Goal: Book appointment/travel/reservation: Book appointment/travel/reservation

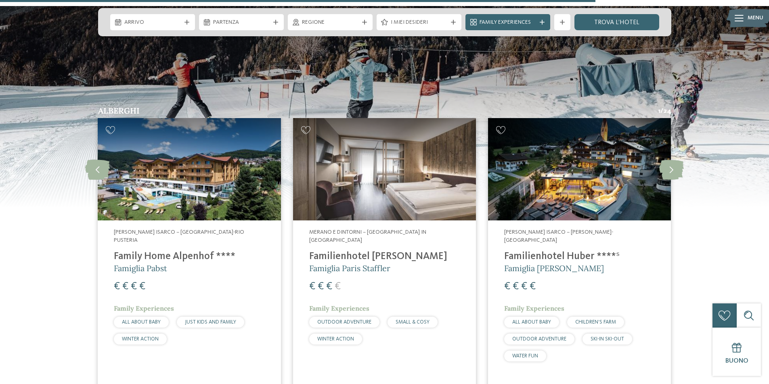
scroll to position [1816, 0]
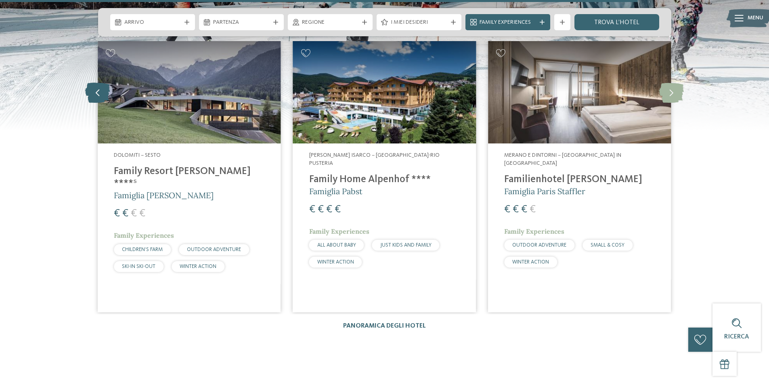
click at [101, 82] on icon at bounding box center [97, 92] width 25 height 20
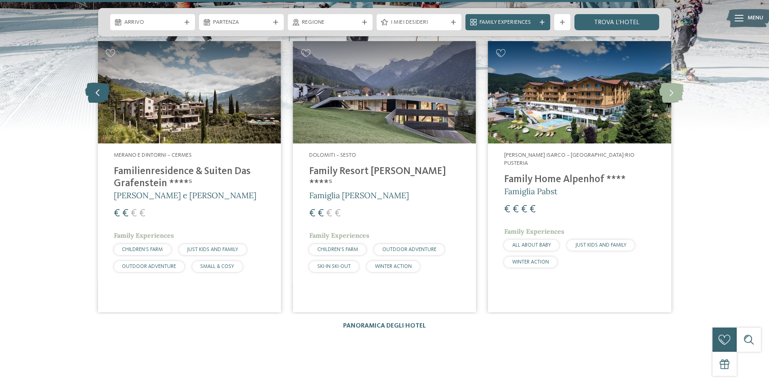
click at [101, 82] on icon at bounding box center [97, 92] width 25 height 20
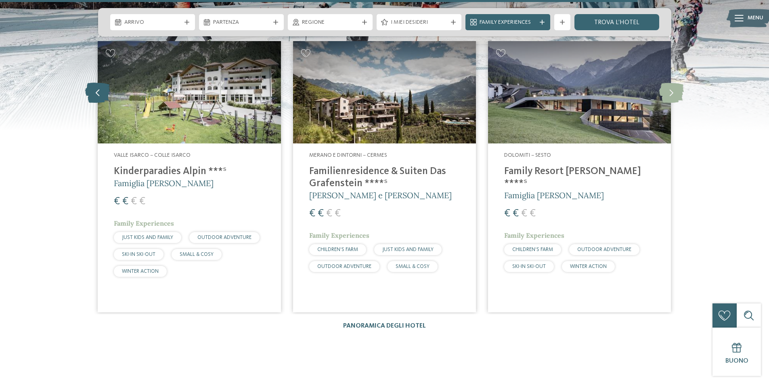
click at [101, 82] on icon at bounding box center [97, 92] width 25 height 20
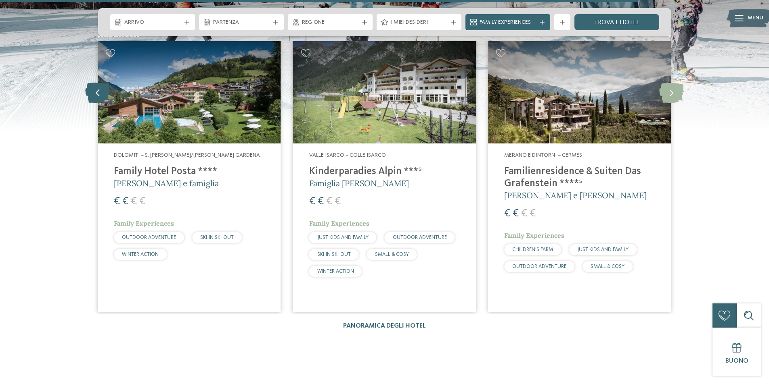
click at [101, 82] on icon at bounding box center [97, 92] width 25 height 20
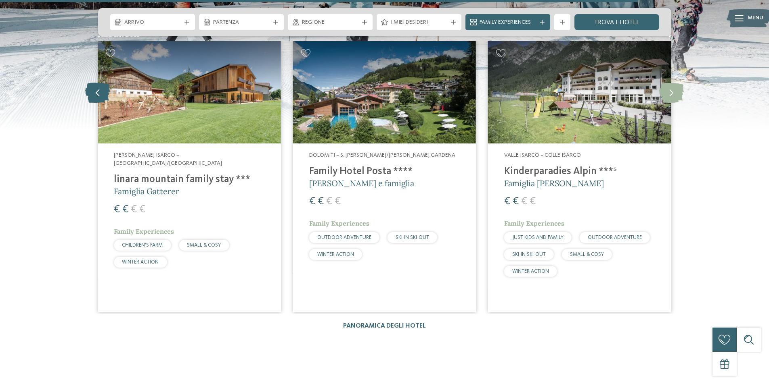
click at [101, 82] on icon at bounding box center [97, 92] width 25 height 20
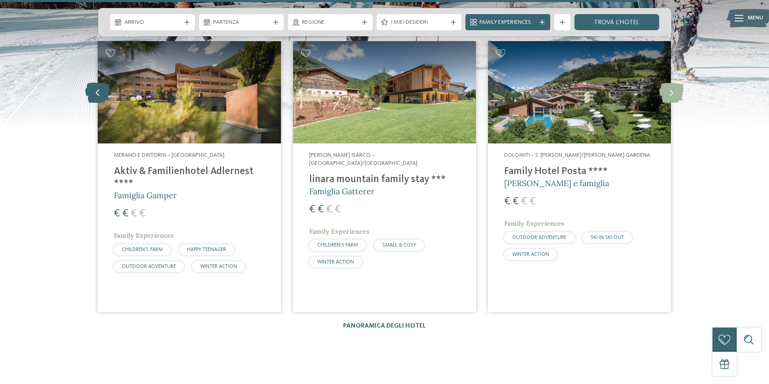
click at [101, 82] on icon at bounding box center [97, 92] width 25 height 20
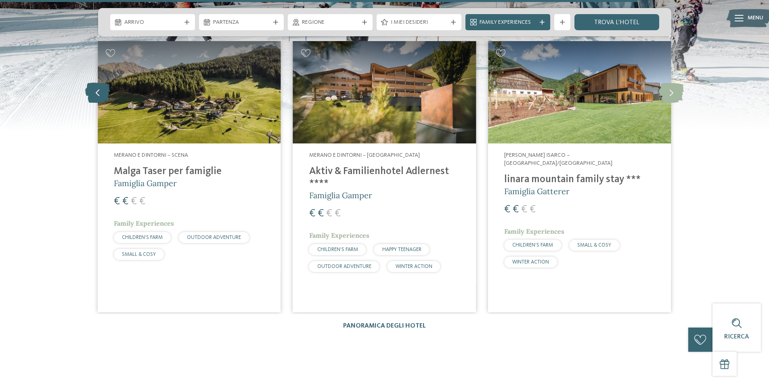
click at [101, 82] on icon at bounding box center [97, 92] width 25 height 20
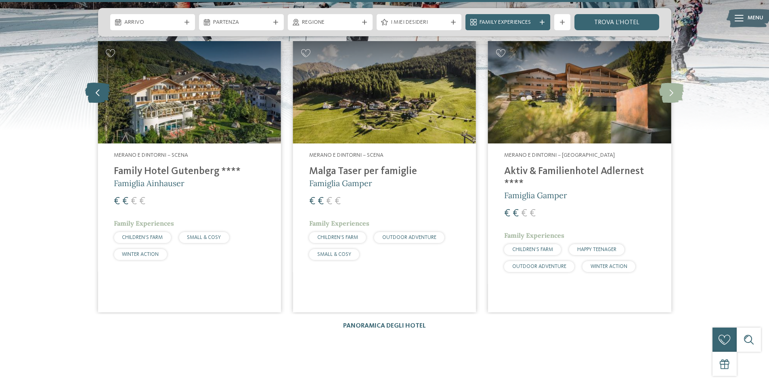
click at [101, 82] on icon at bounding box center [97, 92] width 25 height 20
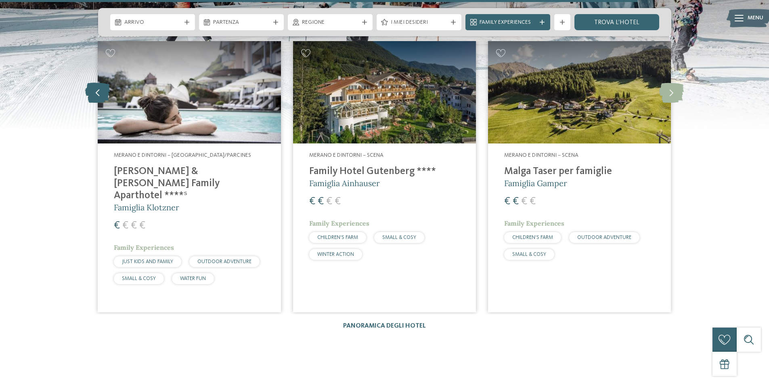
click at [101, 82] on icon at bounding box center [97, 92] width 25 height 20
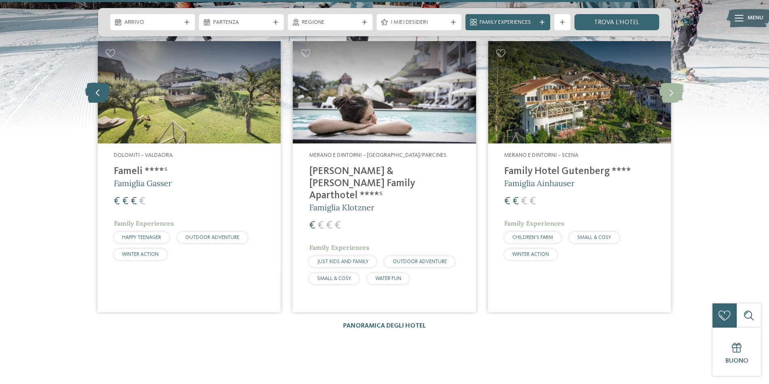
click at [101, 82] on icon at bounding box center [97, 92] width 25 height 20
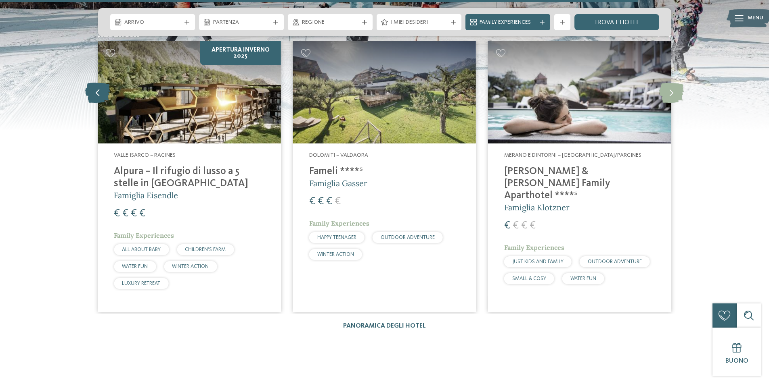
click at [101, 82] on icon at bounding box center [97, 92] width 25 height 20
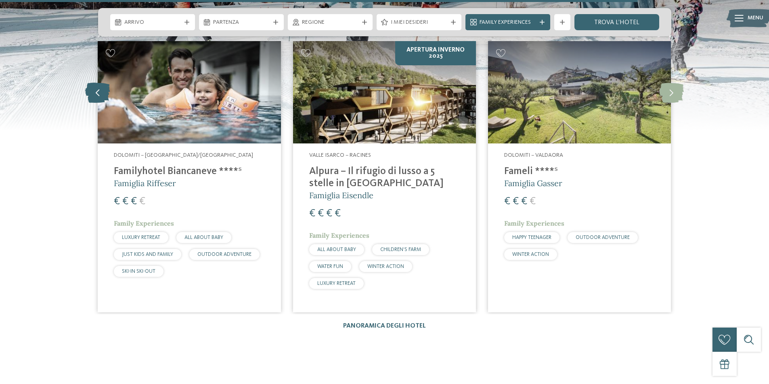
click at [101, 82] on icon at bounding box center [97, 92] width 25 height 20
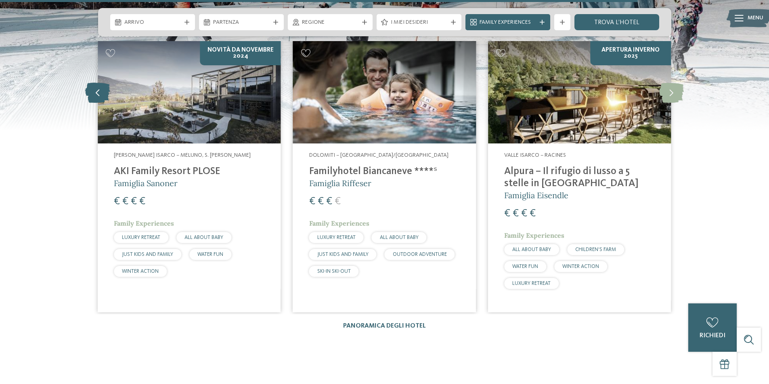
click at [101, 82] on icon at bounding box center [97, 92] width 25 height 20
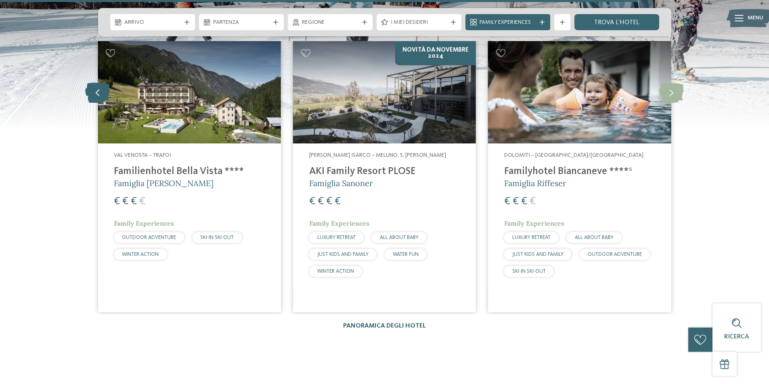
click at [101, 82] on icon at bounding box center [97, 92] width 25 height 20
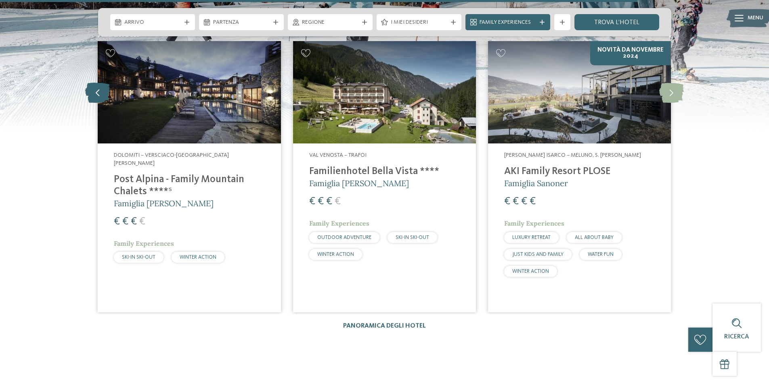
click at [101, 82] on icon at bounding box center [97, 92] width 25 height 20
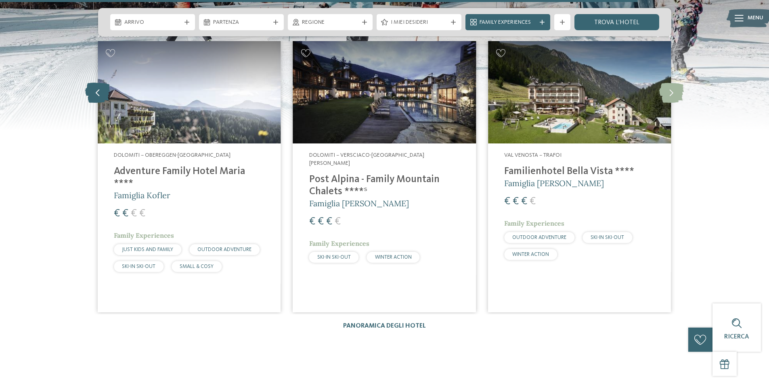
click at [101, 82] on icon at bounding box center [97, 92] width 25 height 20
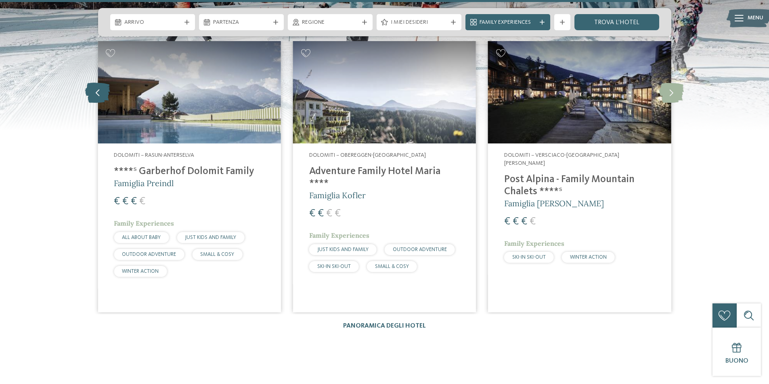
click at [101, 82] on icon at bounding box center [97, 92] width 25 height 20
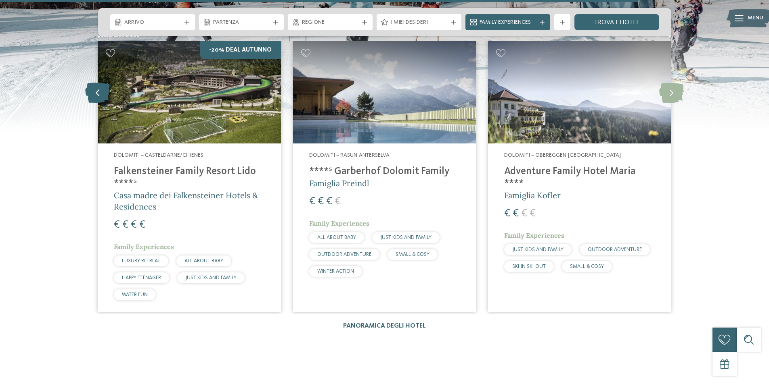
click at [101, 82] on icon at bounding box center [97, 92] width 25 height 20
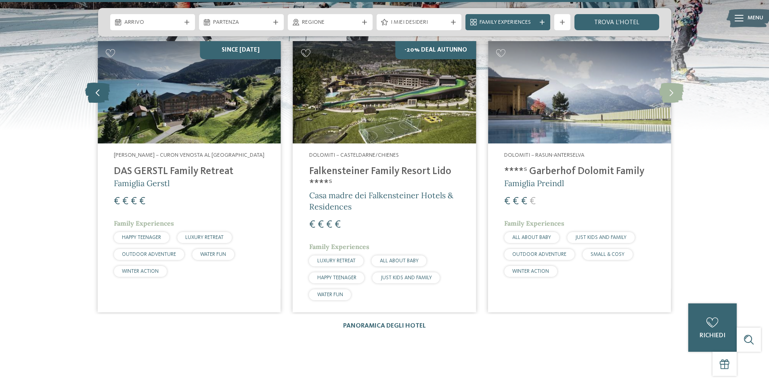
click at [96, 86] on icon at bounding box center [97, 92] width 25 height 20
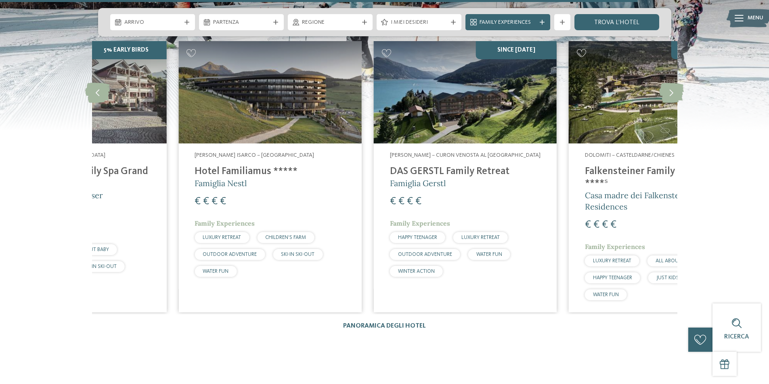
click at [192, 165] on div "[PERSON_NAME] Isarco – [GEOGRAPHIC_DATA] Hotel Familiamus ***** Famiglia Nestl …" at bounding box center [269, 216] width 183 height 145
click at [218, 166] on h4 "Hotel Familiamus *****" at bounding box center [269, 172] width 150 height 12
click at [98, 82] on icon at bounding box center [97, 92] width 25 height 20
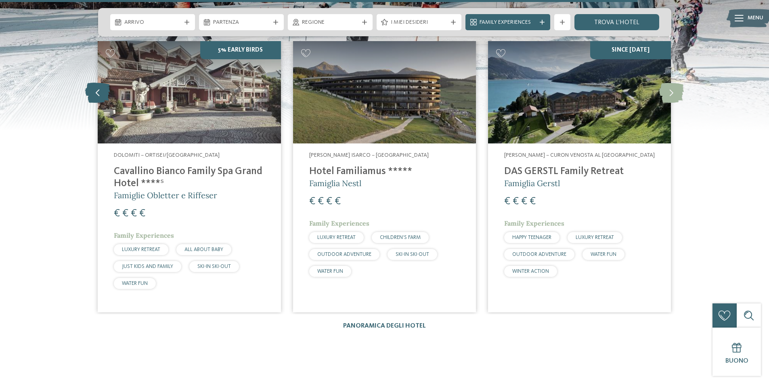
click at [98, 82] on icon at bounding box center [97, 92] width 25 height 20
